Goal: Task Accomplishment & Management: Manage account settings

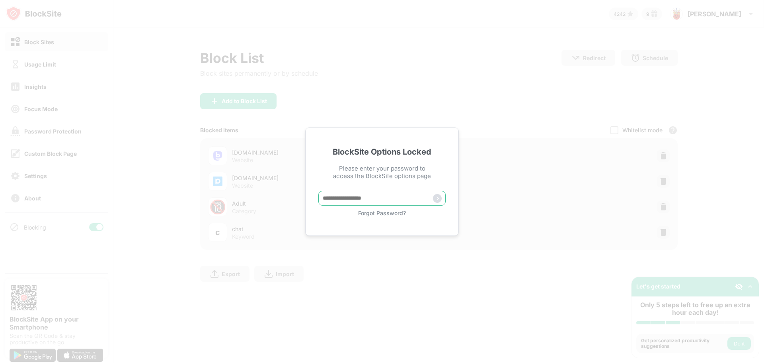
click at [338, 197] on input "text" at bounding box center [381, 198] width 127 height 15
click at [385, 215] on div "Forgot Password?" at bounding box center [381, 212] width 127 height 7
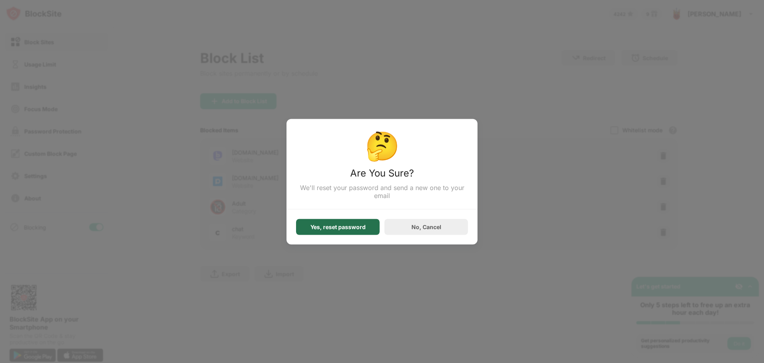
click at [347, 227] on div "Yes, reset password" at bounding box center [338, 226] width 55 height 6
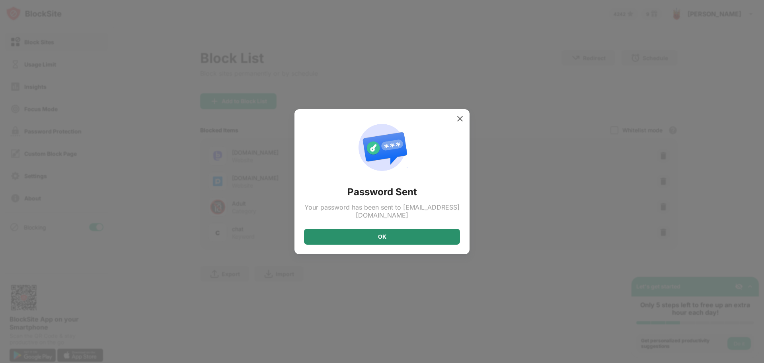
click at [342, 240] on div "OK" at bounding box center [382, 236] width 156 height 16
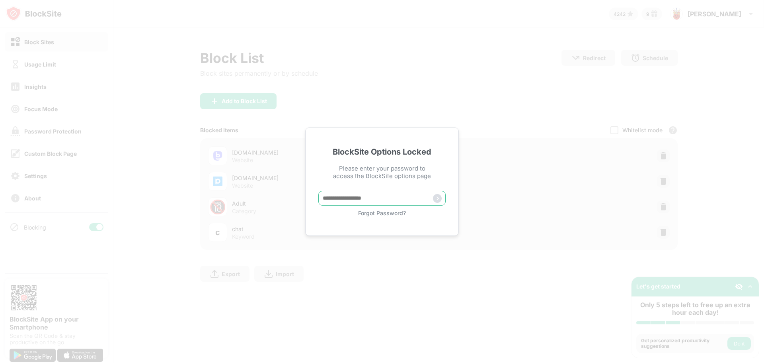
paste input "*****"
type input "*****"
click at [439, 200] on img at bounding box center [437, 198] width 9 height 9
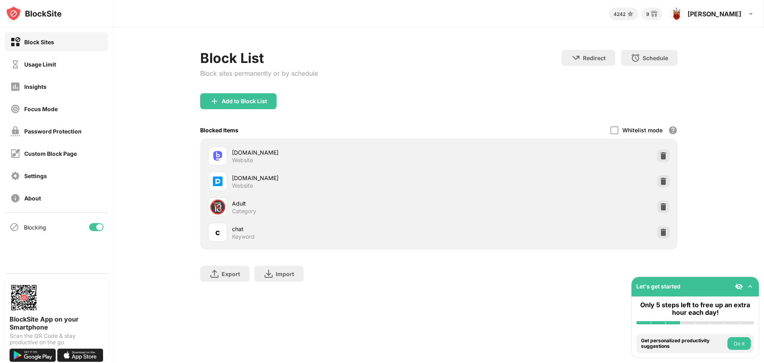
click at [101, 226] on div at bounding box center [99, 227] width 6 height 6
click at [100, 230] on div at bounding box center [96, 227] width 14 height 8
click at [99, 223] on div at bounding box center [96, 227] width 14 height 8
click at [94, 225] on div at bounding box center [93, 227] width 6 height 6
